Goal: Task Accomplishment & Management: Manage account settings

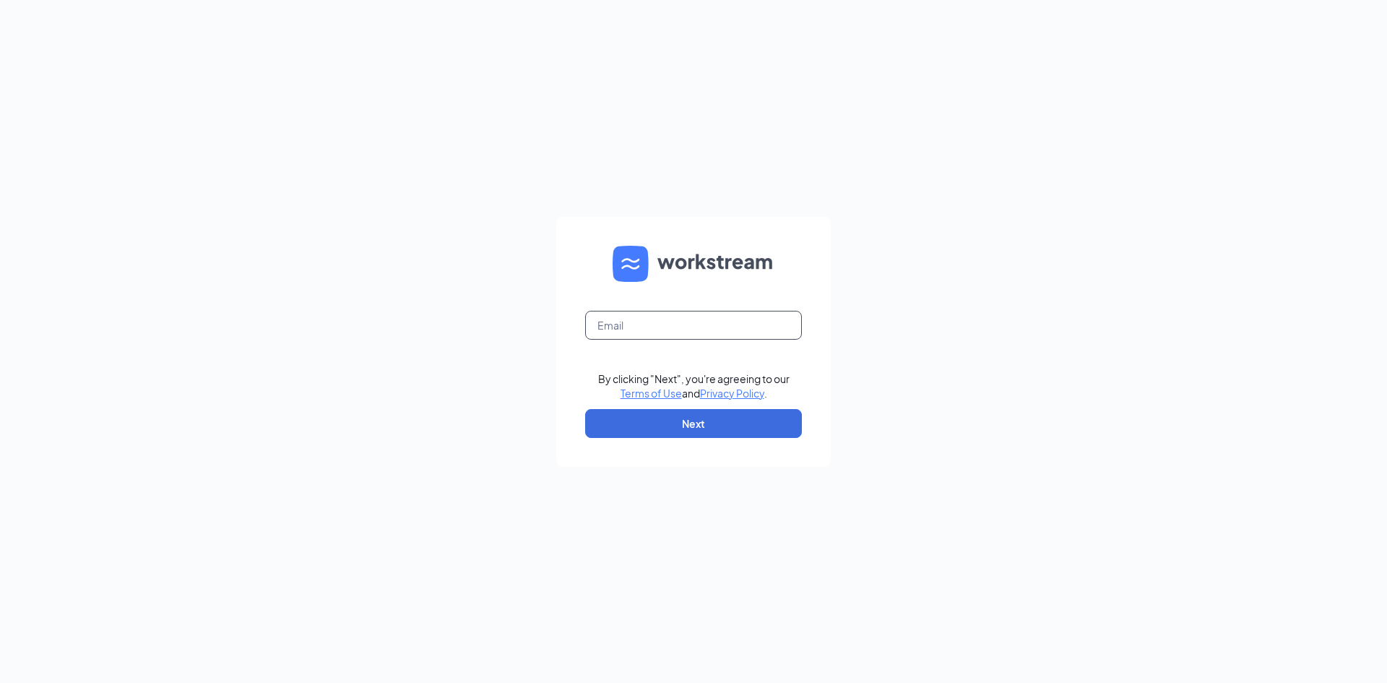
click at [682, 316] on input "text" at bounding box center [693, 325] width 217 height 29
type input "[EMAIL_ADDRESS][DOMAIN_NAME]"
click at [668, 430] on button "Next" at bounding box center [693, 423] width 217 height 29
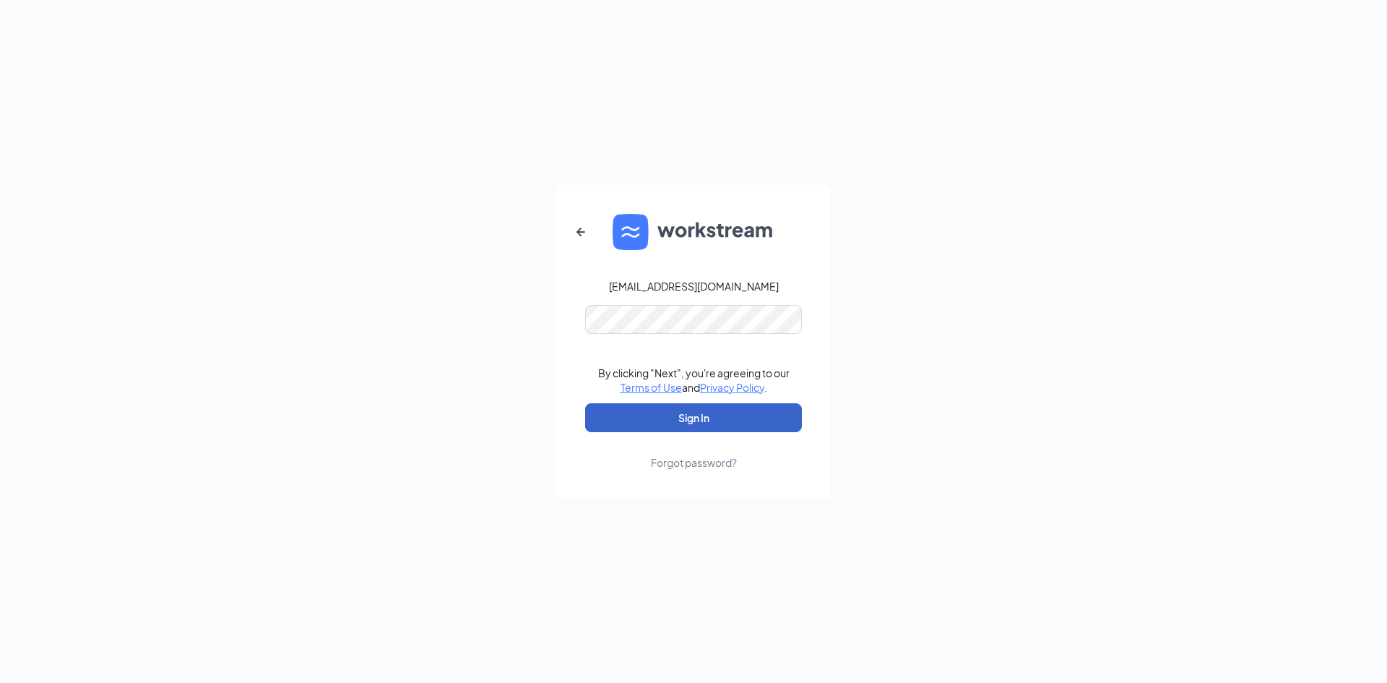
click at [672, 416] on button "Sign In" at bounding box center [693, 417] width 217 height 29
